Goal: Transaction & Acquisition: Purchase product/service

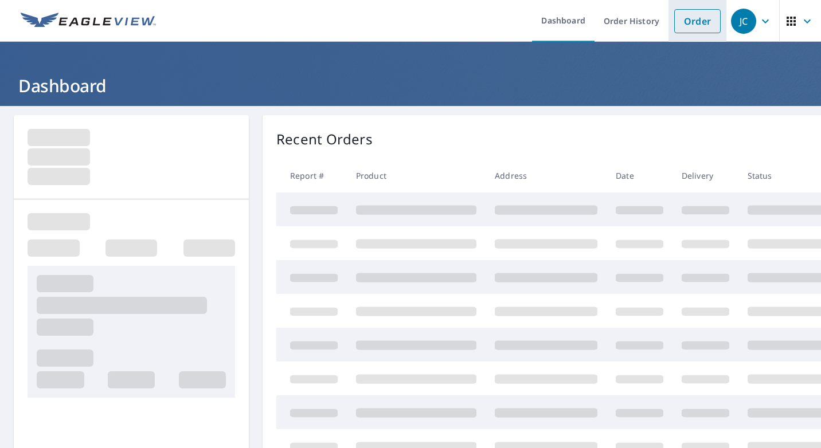
click at [693, 27] on link "Order" at bounding box center [697, 21] width 46 height 24
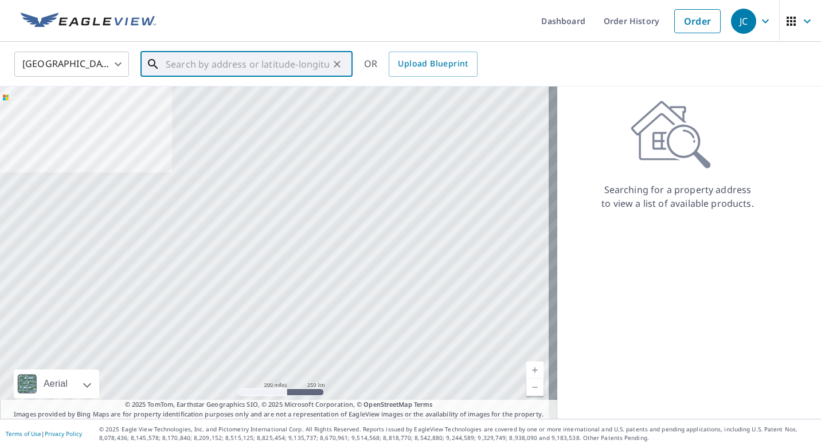
click at [172, 65] on input "text" at bounding box center [247, 64] width 163 height 32
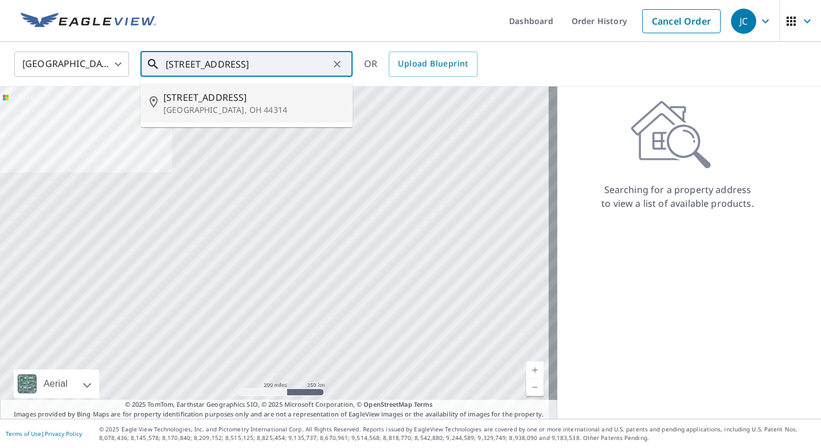
click at [204, 103] on span "[STREET_ADDRESS]" at bounding box center [253, 98] width 180 height 14
type input "[STREET_ADDRESS]"
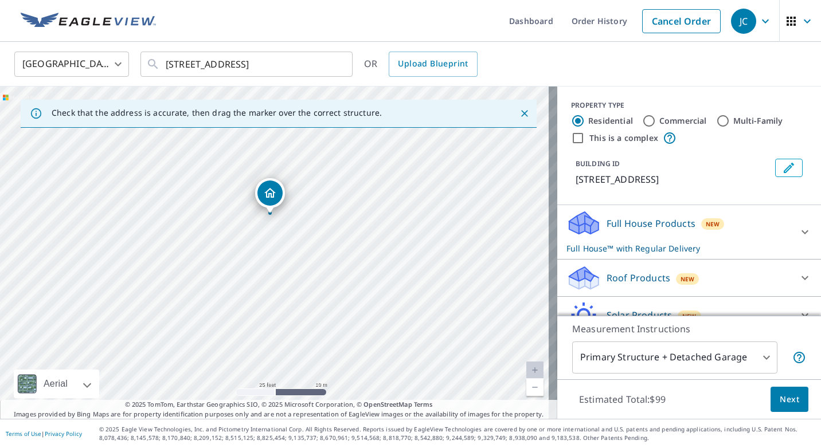
click at [736, 283] on div "Roof Products New" at bounding box center [678, 278] width 225 height 27
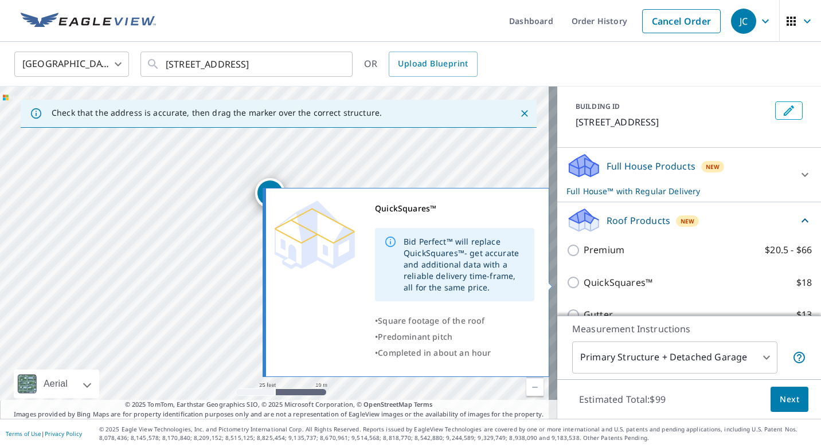
click at [595, 283] on p "QuickSquares™" at bounding box center [617, 283] width 69 height 14
click at [583, 283] on input "QuickSquares™ $18" at bounding box center [574, 283] width 17 height 14
checkbox input "true"
checkbox input "false"
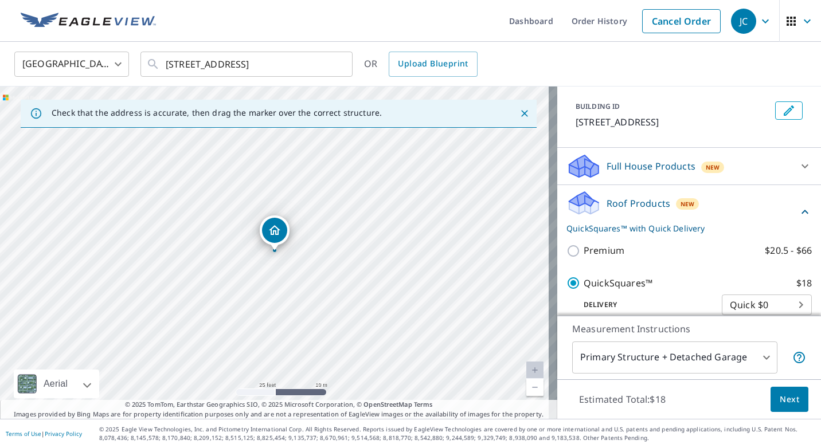
click at [779, 396] on span "Next" at bounding box center [788, 400] width 19 height 14
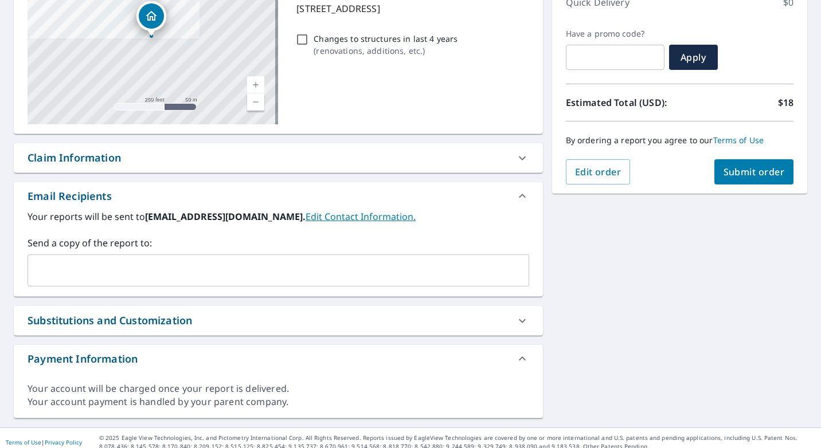
scroll to position [181, 0]
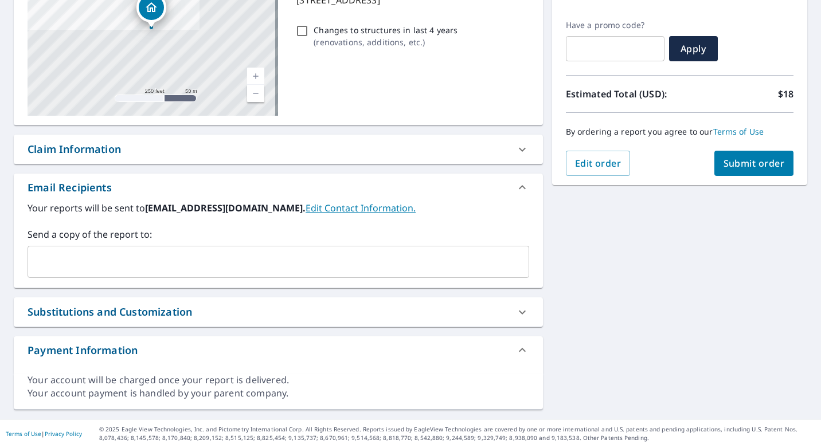
click at [215, 265] on input "text" at bounding box center [270, 262] width 474 height 22
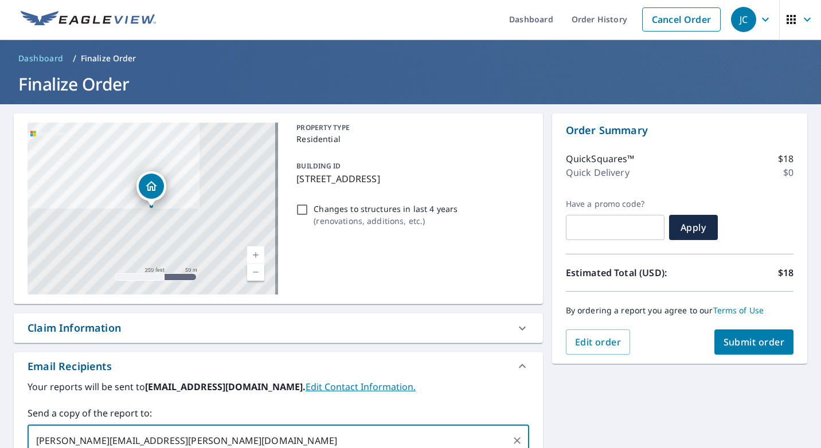
scroll to position [0, 0]
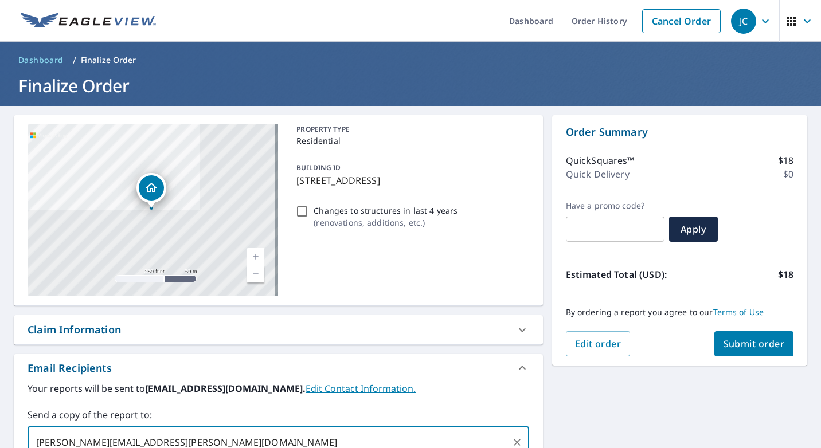
type input "[PERSON_NAME][EMAIL_ADDRESS][PERSON_NAME][DOMAIN_NAME]"
click at [736, 339] on span "Submit order" at bounding box center [753, 344] width 61 height 13
checkbox input "true"
